Goal: Find specific page/section: Find specific page/section

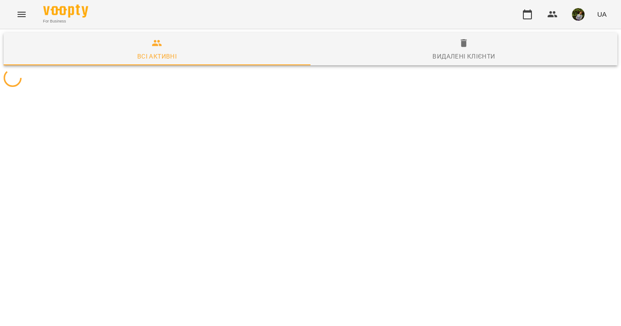
click at [22, 12] on icon "Menu" at bounding box center [21, 14] width 11 height 11
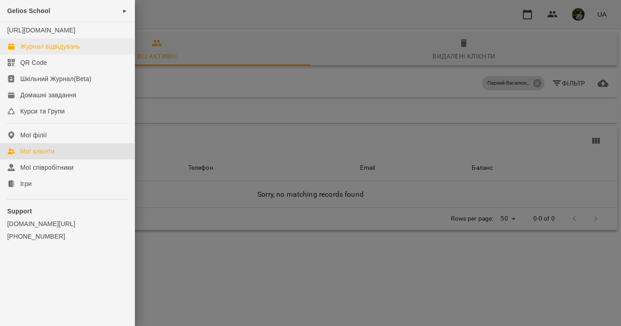
click at [36, 51] on div "Журнал відвідувань" at bounding box center [50, 46] width 60 height 9
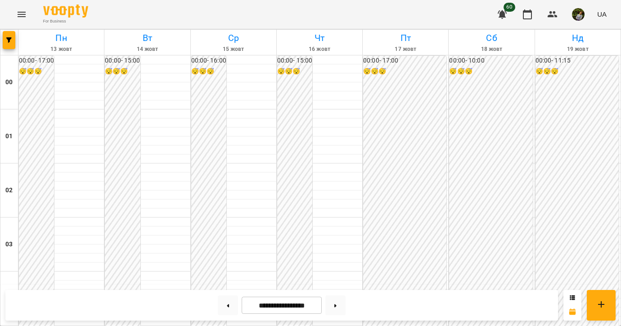
scroll to position [839, 0]
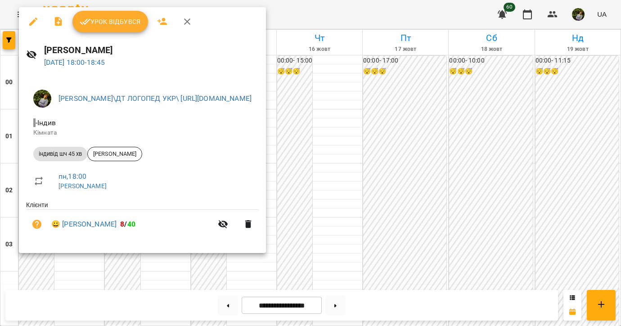
click at [59, 268] on div at bounding box center [310, 163] width 621 height 326
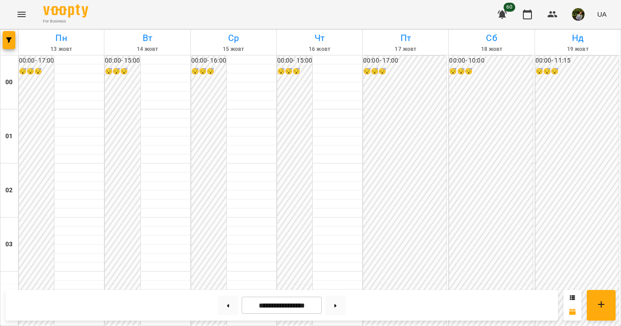
scroll to position [888, 0]
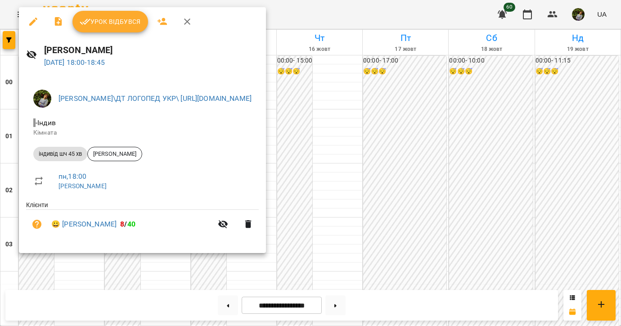
click at [426, 116] on div at bounding box center [310, 163] width 621 height 326
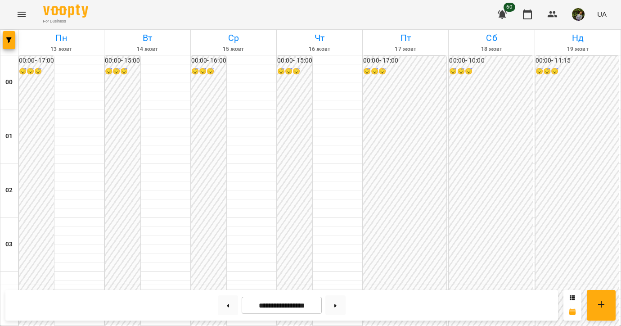
scroll to position [896, 0]
click at [20, 11] on icon "Menu" at bounding box center [21, 14] width 11 height 11
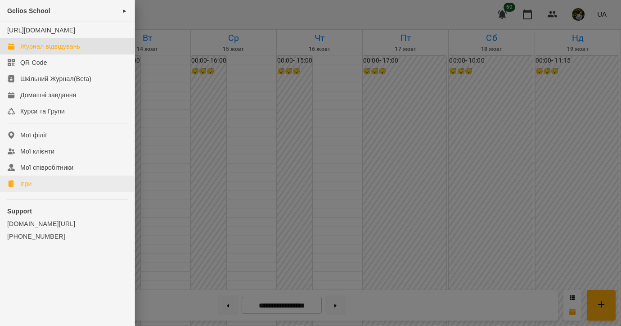
click at [37, 192] on link "Ігри" at bounding box center [67, 184] width 135 height 16
